Goal: Find specific page/section

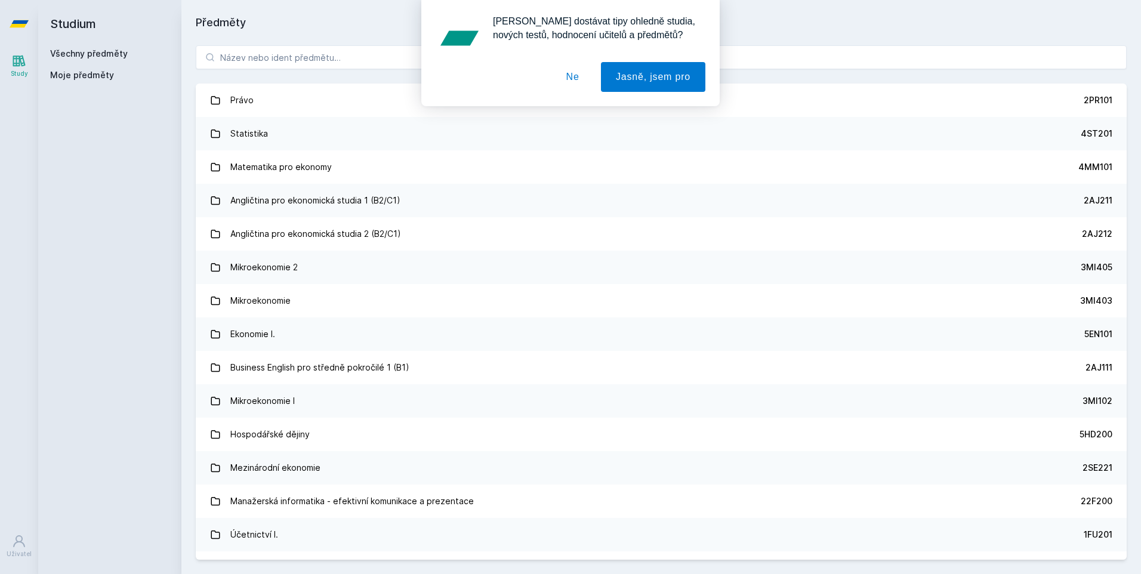
click at [577, 78] on button "Ne" at bounding box center [572, 77] width 43 height 30
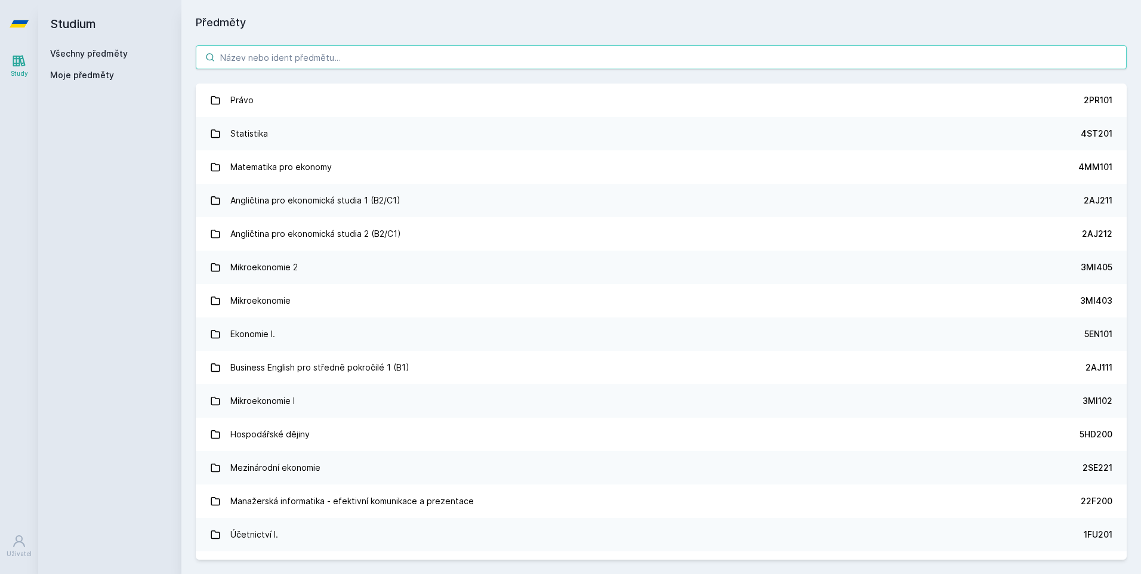
click at [269, 60] on input "search" at bounding box center [661, 57] width 931 height 24
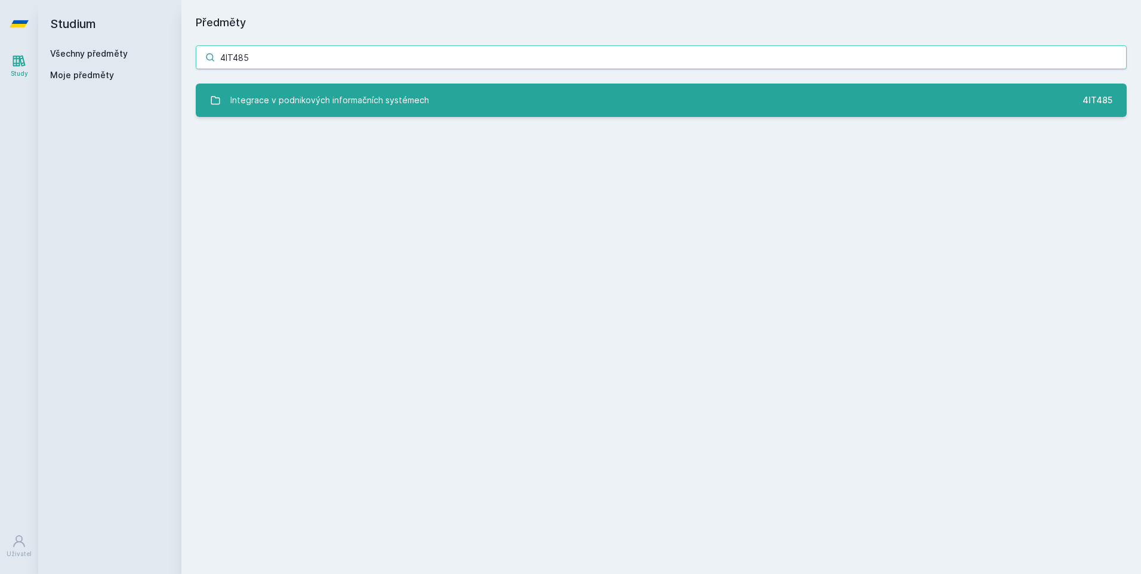
type input "4IT485"
click at [329, 102] on div "Integrace v podnikových informačních systémech" at bounding box center [329, 100] width 199 height 24
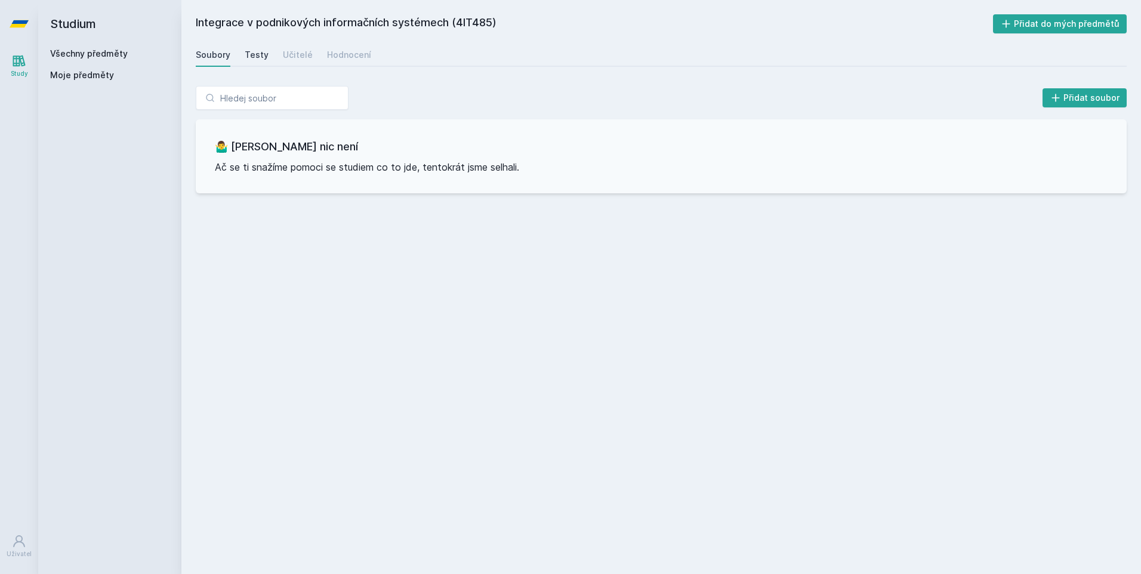
click at [256, 58] on div "Testy" at bounding box center [257, 55] width 24 height 12
click at [215, 57] on div "Soubory" at bounding box center [213, 55] width 35 height 12
click at [246, 54] on div "Testy" at bounding box center [257, 55] width 24 height 12
click at [304, 56] on div "Učitelé" at bounding box center [298, 55] width 30 height 12
click at [352, 58] on div "Hodnocení" at bounding box center [349, 55] width 44 height 12
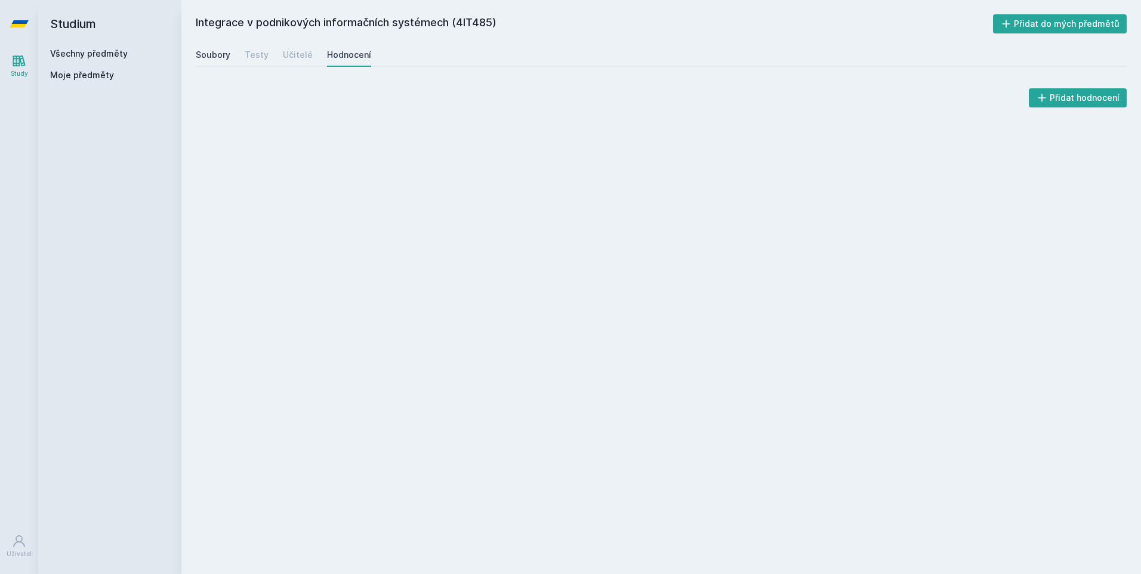
click at [216, 57] on div "Soubory" at bounding box center [213, 55] width 35 height 12
